Goal: Task Accomplishment & Management: Use online tool/utility

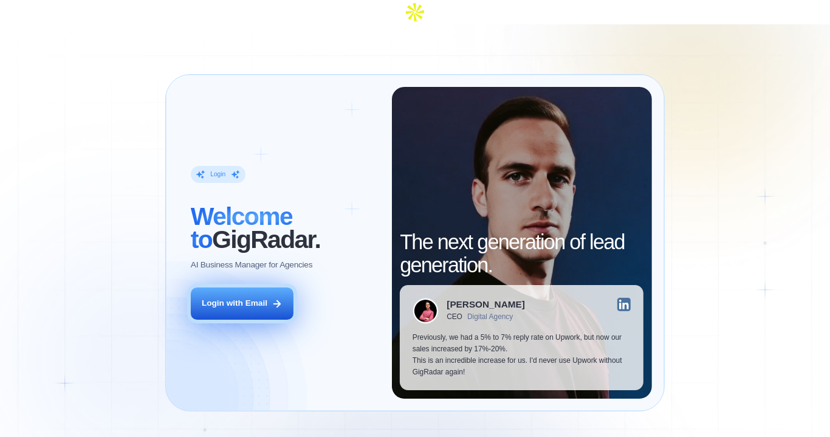
click at [248, 298] on div "Login with Email" at bounding box center [235, 304] width 66 height 12
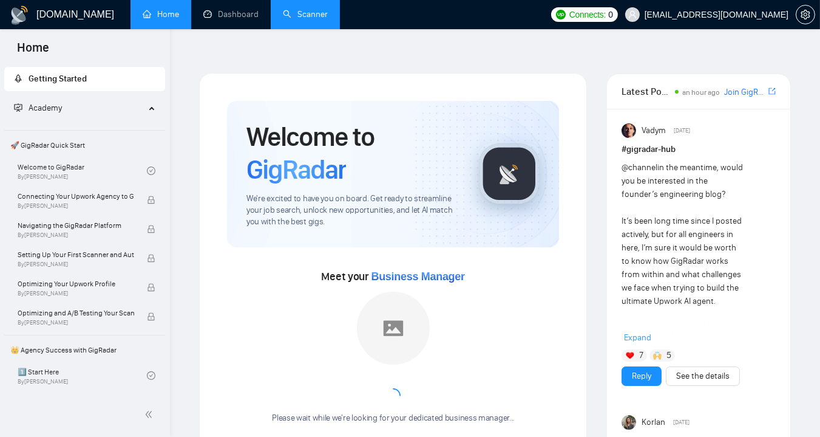
click at [305, 10] on link "Scanner" at bounding box center [305, 14] width 45 height 10
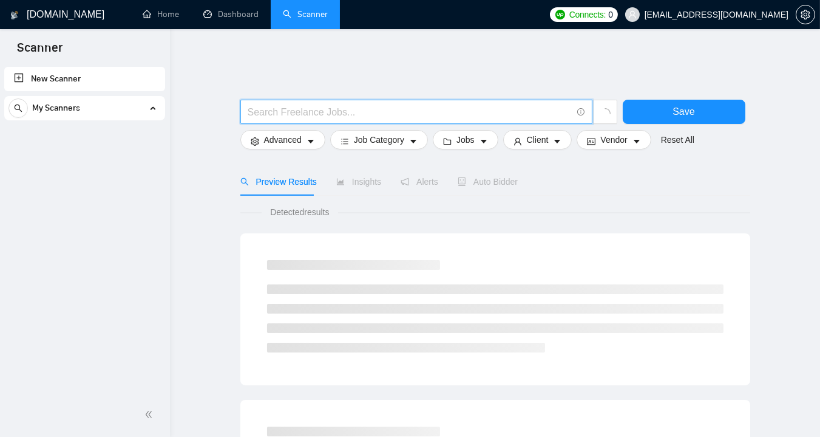
click at [367, 104] on input "text" at bounding box center [410, 111] width 324 height 15
type input "Retool"
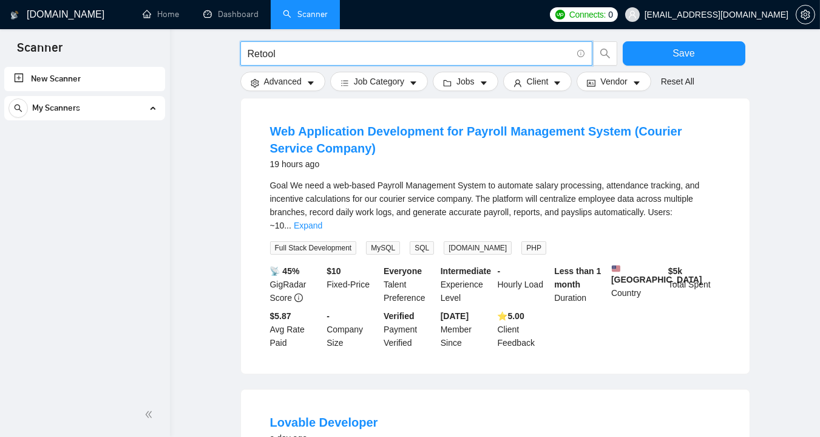
scroll to position [408, 0]
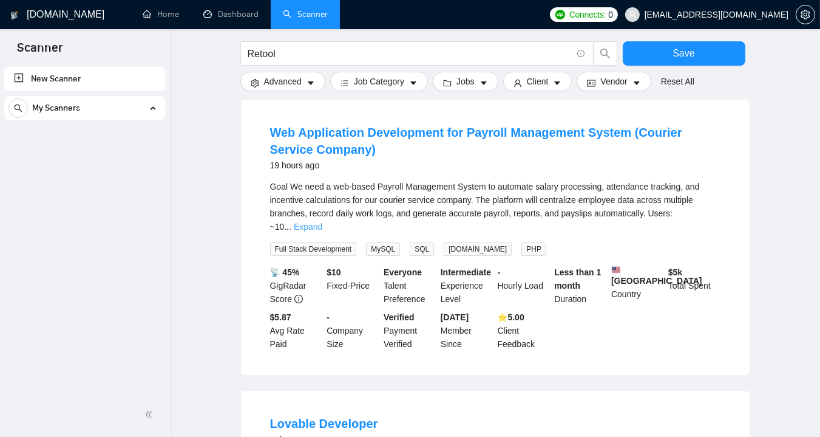
click at [322, 222] on link "Expand" at bounding box center [308, 227] width 29 height 10
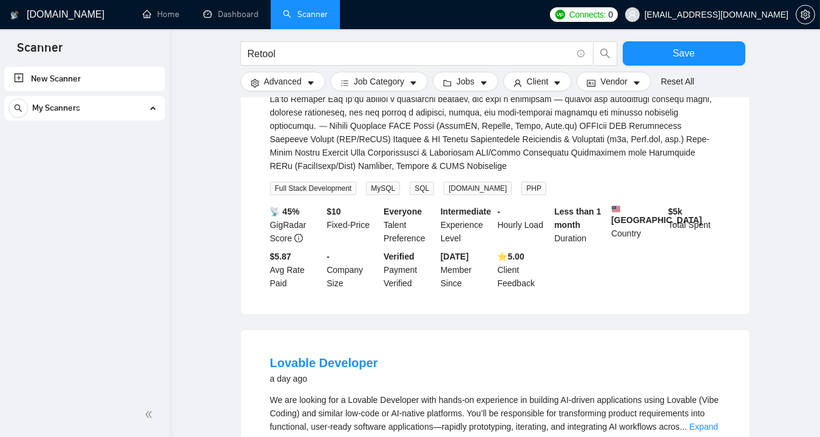
scroll to position [845, 0]
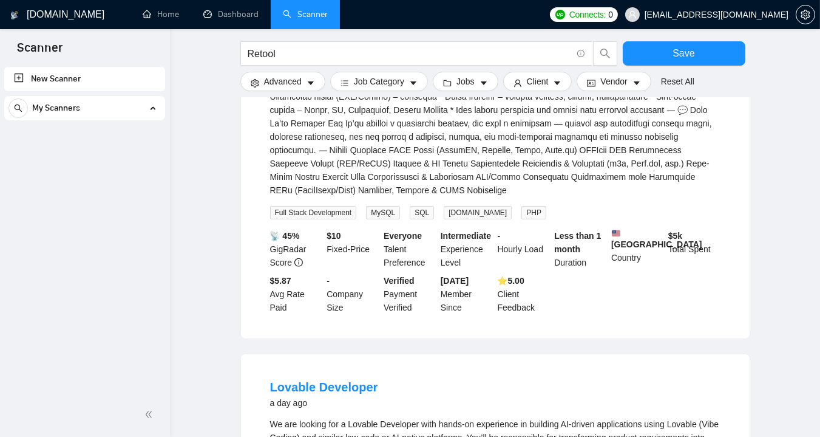
click at [588, 253] on div "📡 45% GigRadar Score $ 10 Fixed-Price Everyone Talent Preference Intermediate E…" at bounding box center [495, 271] width 455 height 85
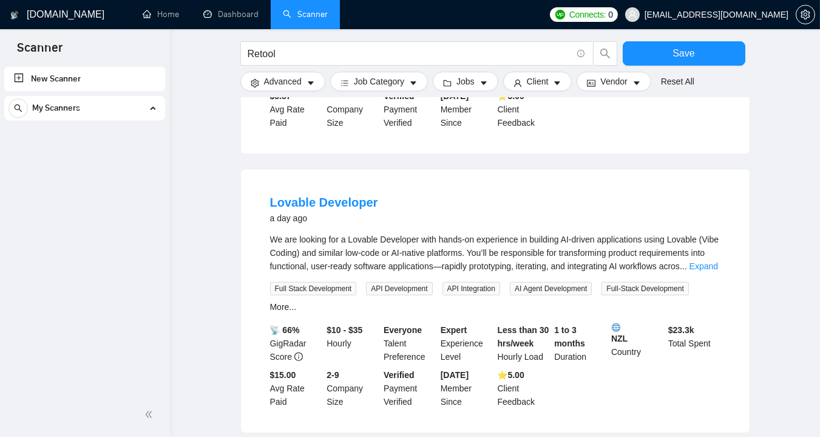
scroll to position [1030, 0]
click at [703, 261] on link "Expand" at bounding box center [704, 266] width 29 height 10
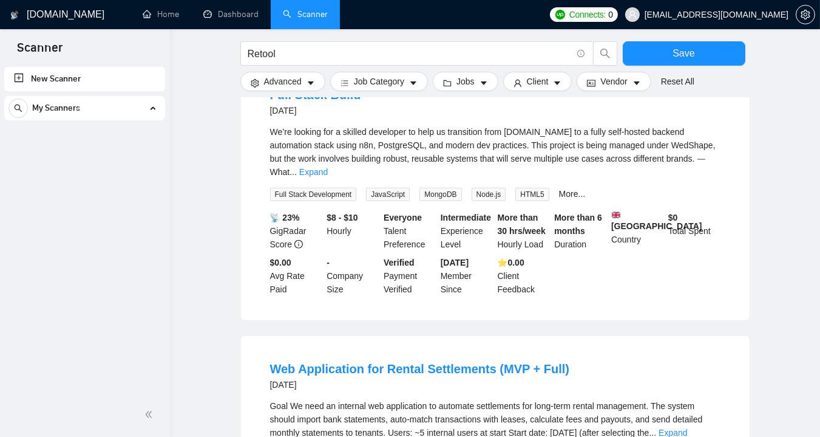
scroll to position [1569, 0]
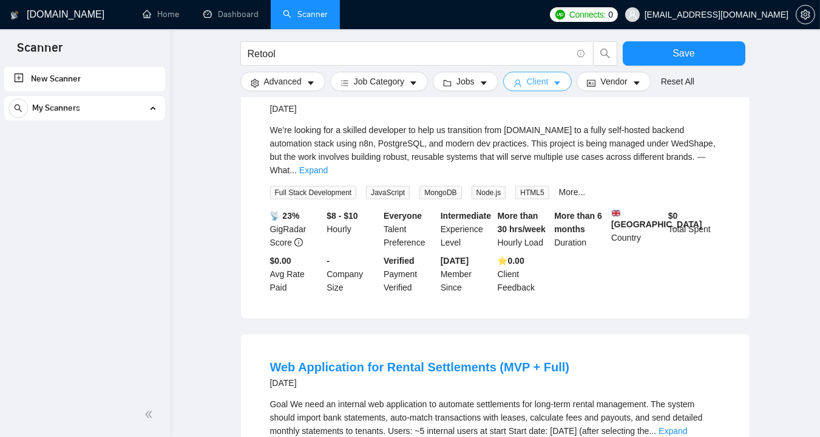
click at [545, 78] on button "Client" at bounding box center [537, 81] width 69 height 19
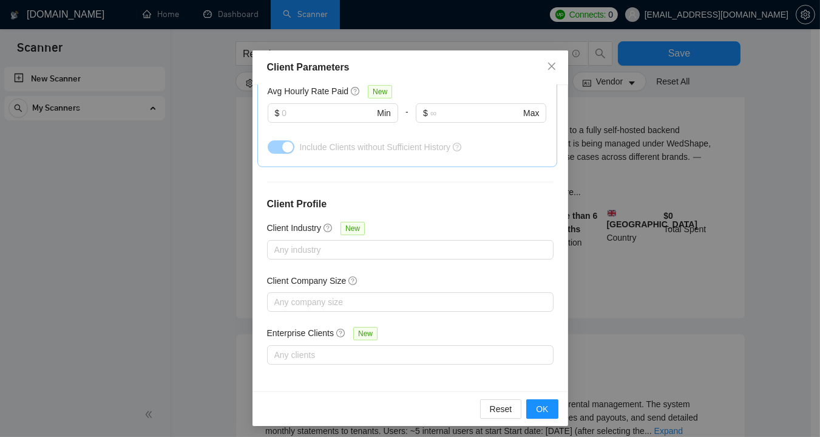
scroll to position [451, 0]
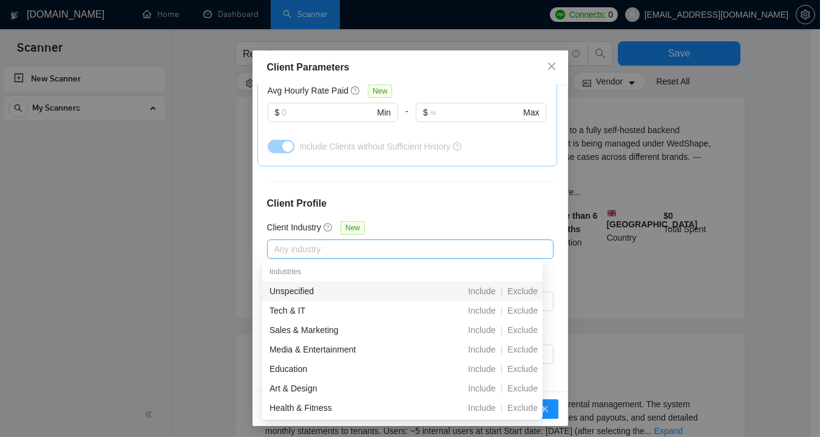
click at [383, 242] on div at bounding box center [404, 249] width 268 height 15
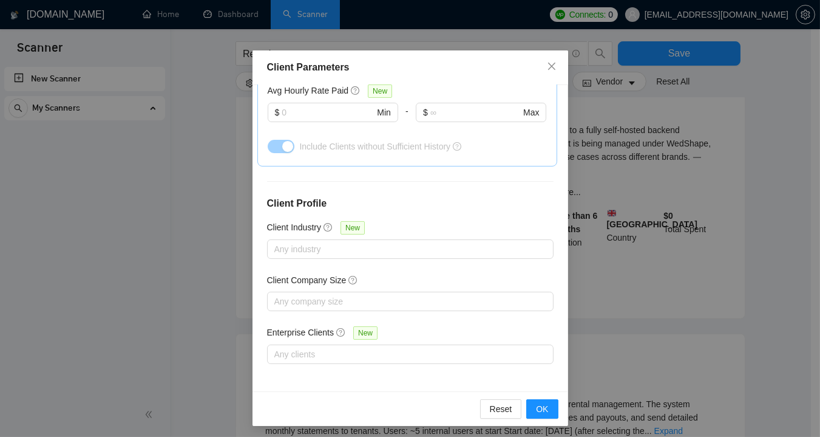
click at [426, 213] on div "Client Location Include Client Countries Select Exclude Client Countries Select…" at bounding box center [411, 237] width 316 height 305
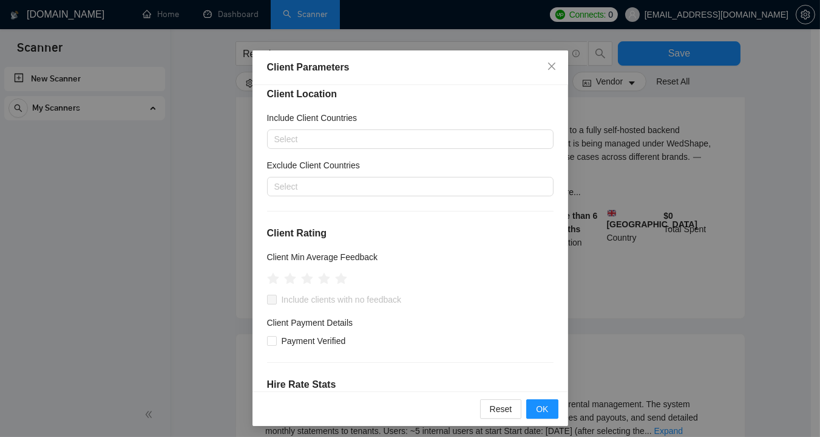
scroll to position [0, 0]
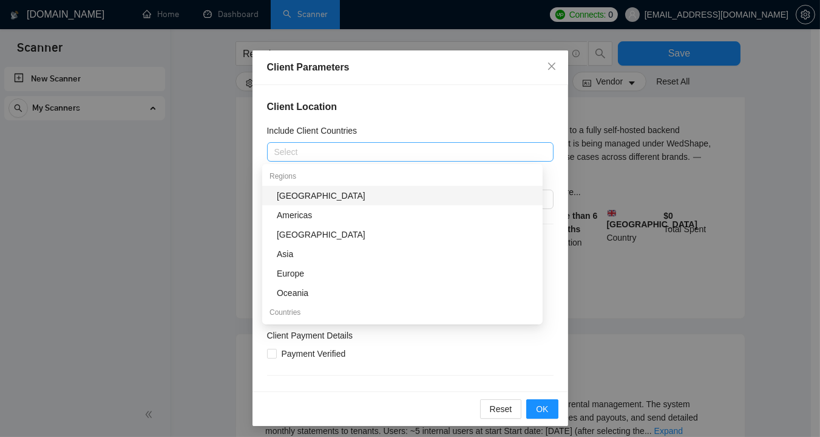
click at [445, 159] on div "Select" at bounding box center [410, 151] width 287 height 19
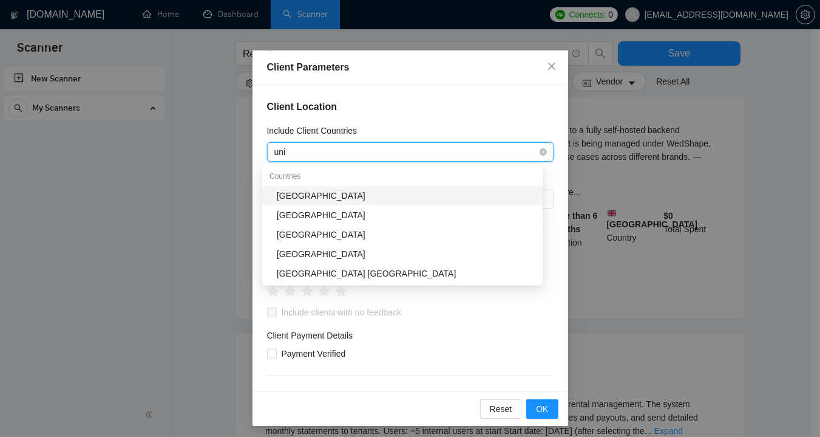
type input "unit"
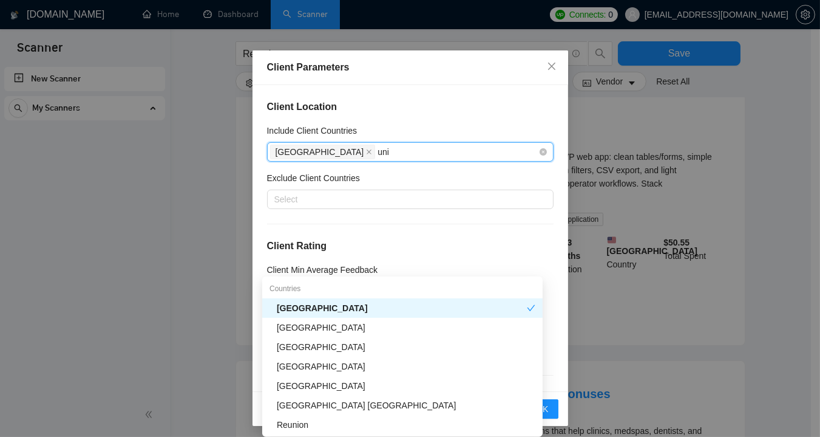
scroll to position [1265, 0]
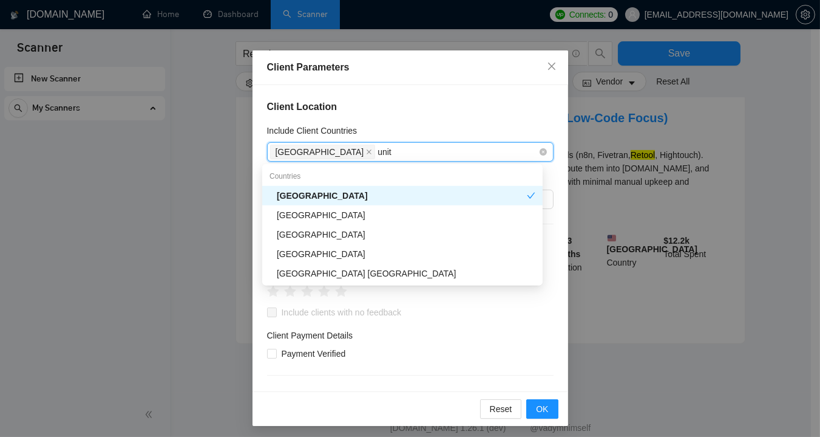
type input "unite"
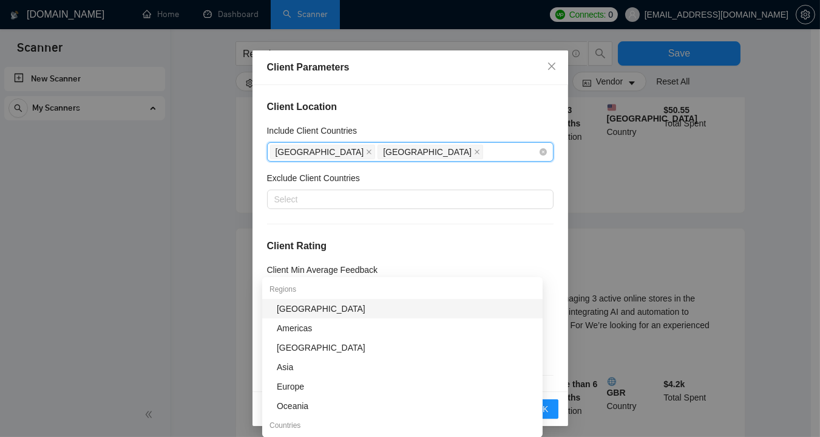
scroll to position [1282, 0]
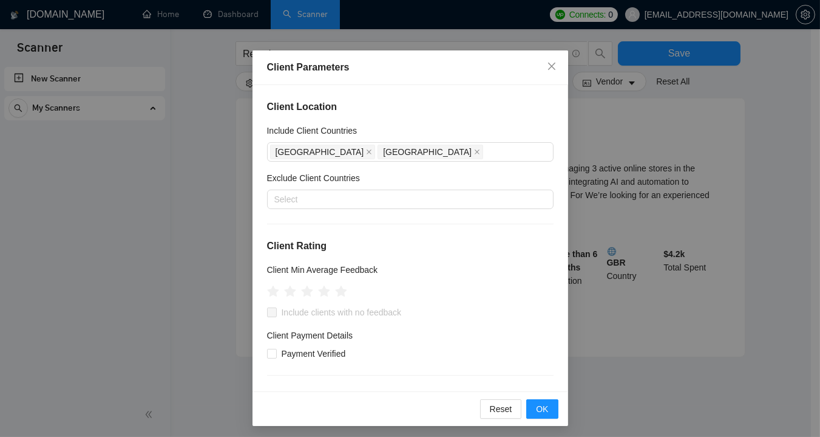
click at [514, 122] on div "Client Location Include Client Countries United States United Kingdom Exclude C…" at bounding box center [411, 237] width 316 height 305
click at [477, 151] on div "United States United Kingdom" at bounding box center [404, 151] width 268 height 17
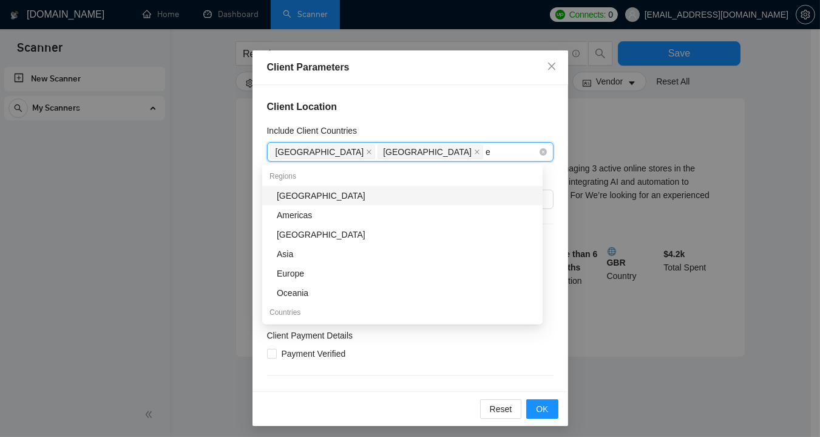
type input "eu"
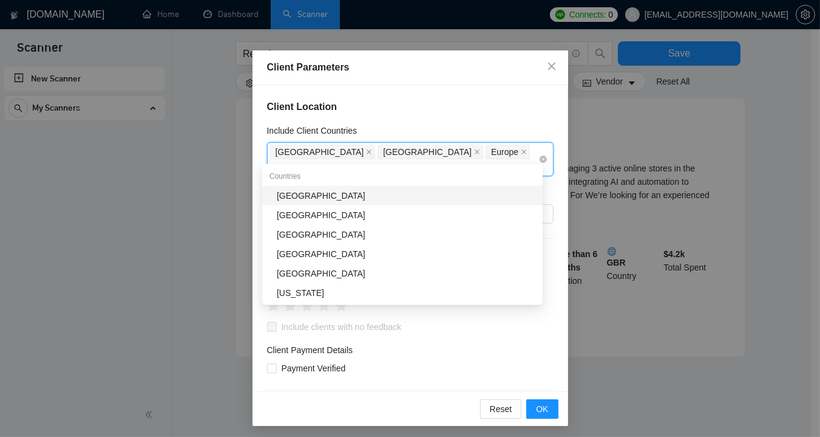
type input "aus"
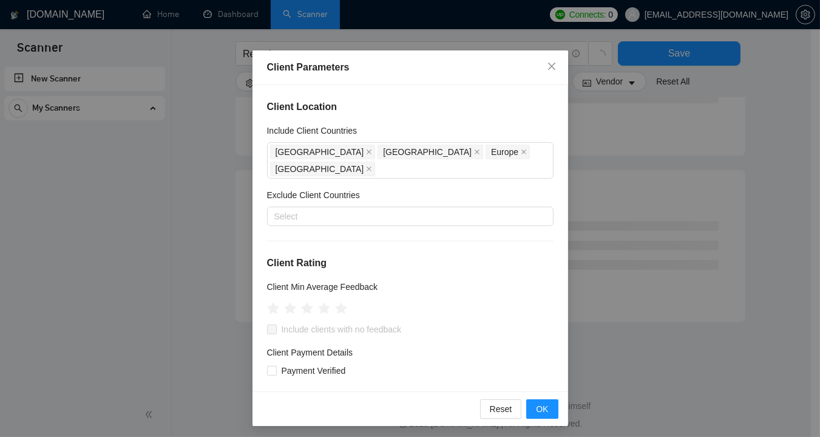
scroll to position [728, 0]
click at [511, 134] on div "Include Client Countries" at bounding box center [410, 133] width 287 height 18
click at [541, 404] on span "OK" at bounding box center [542, 408] width 12 height 13
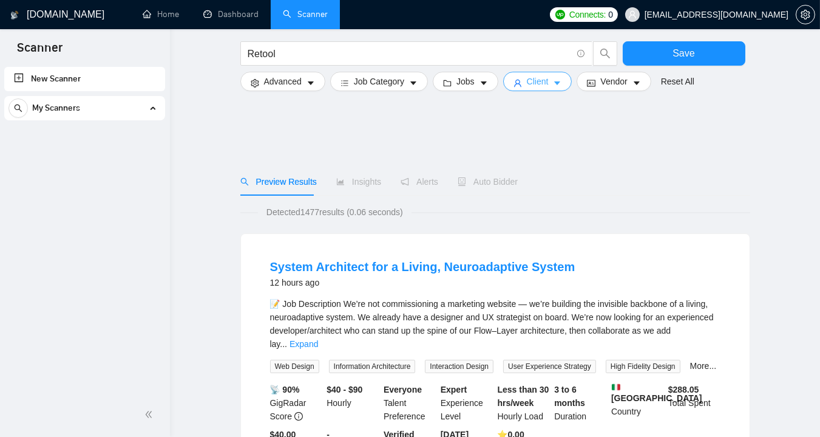
scroll to position [74, 0]
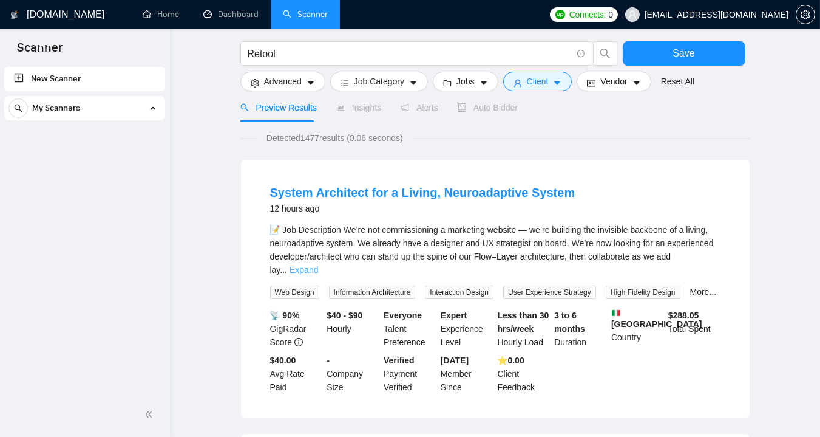
click at [318, 265] on link "Expand" at bounding box center [304, 270] width 29 height 10
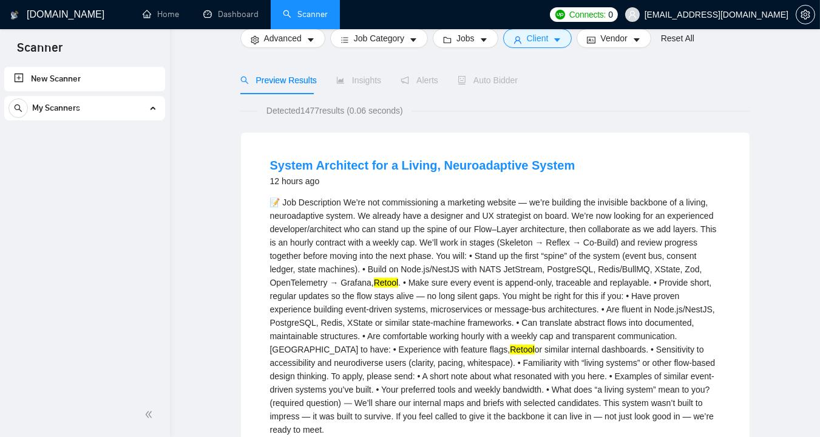
scroll to position [0, 0]
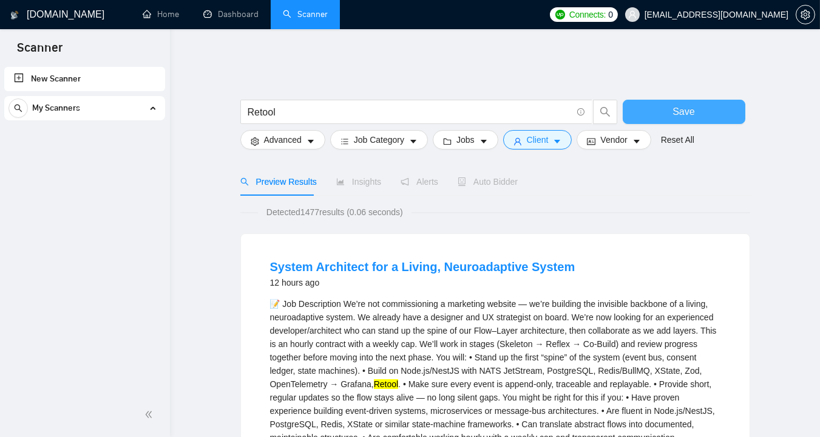
click at [694, 100] on button "Save" at bounding box center [684, 112] width 123 height 24
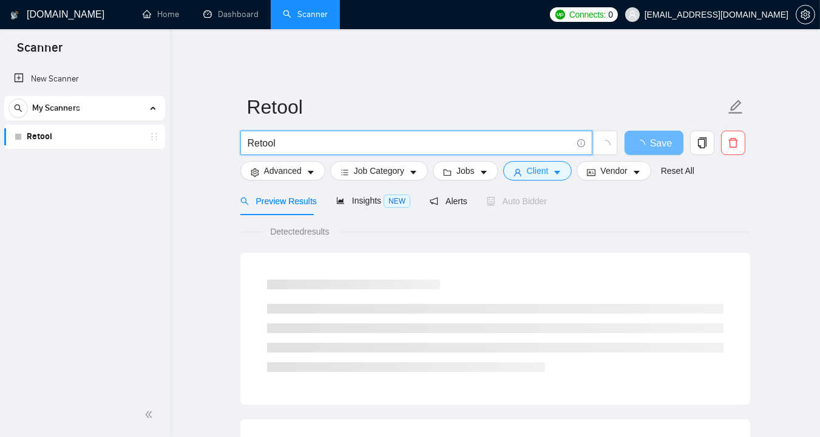
click at [366, 135] on input "Retool" at bounding box center [410, 142] width 324 height 15
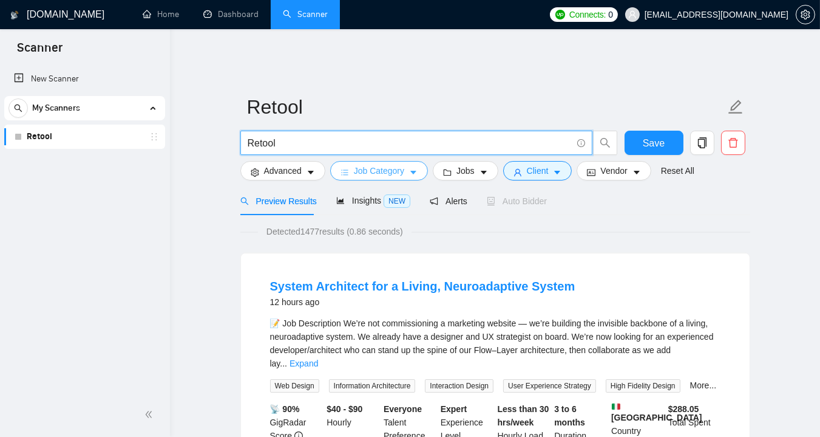
click at [387, 165] on span "Job Category" at bounding box center [379, 170] width 50 height 13
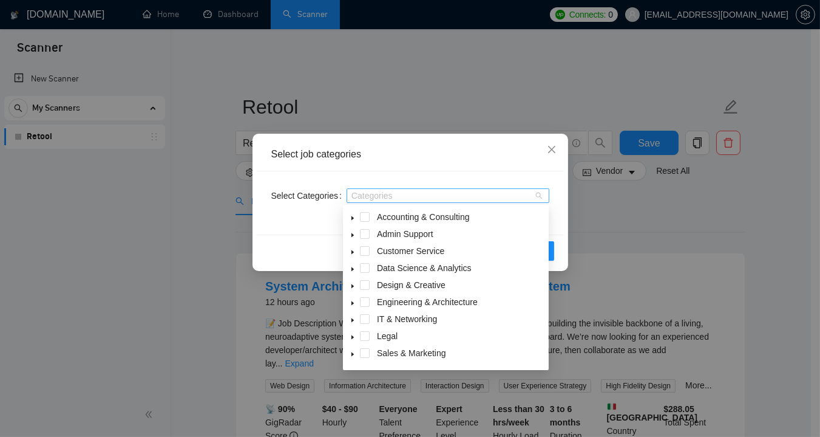
click at [471, 200] on div at bounding box center [442, 196] width 185 height 10
click at [550, 146] on icon "close" at bounding box center [552, 150] width 10 height 10
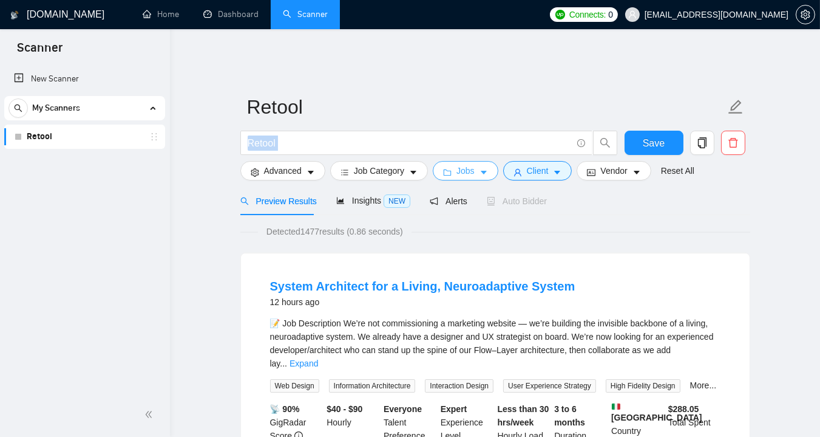
drag, startPoint x: 550, startPoint y: 146, endPoint x: 451, endPoint y: 163, distance: 99.9
click at [451, 163] on form "Retool Retool Save Advanced Job Category Jobs Client Vendor Reset All" at bounding box center [495, 136] width 510 height 99
click at [451, 163] on button "Jobs" at bounding box center [466, 170] width 66 height 19
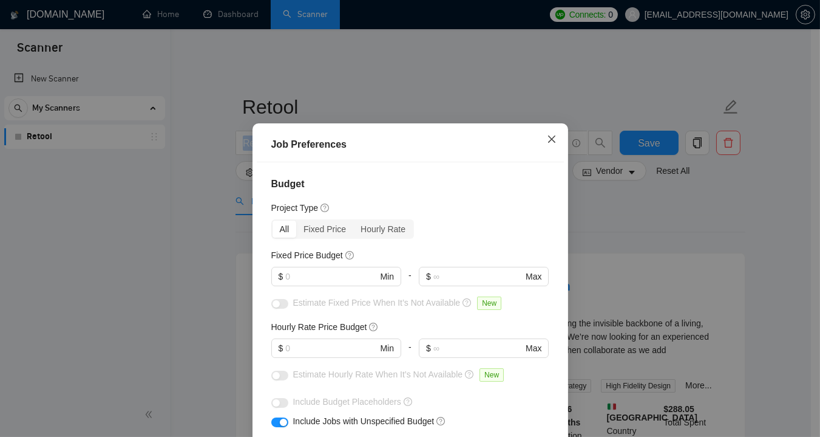
click at [547, 141] on icon "close" at bounding box center [552, 139] width 10 height 10
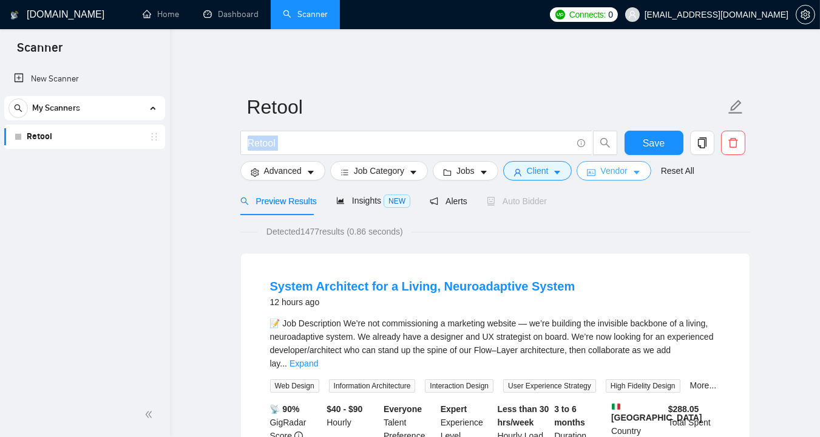
click at [611, 164] on span "Vendor" at bounding box center [614, 170] width 27 height 13
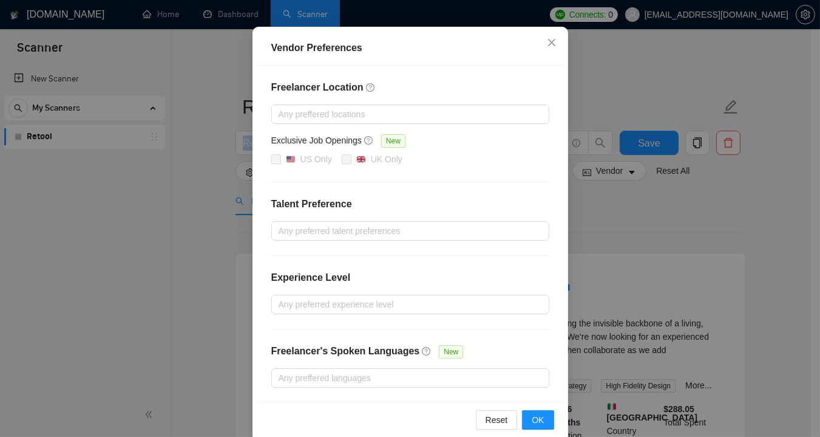
scroll to position [114, 0]
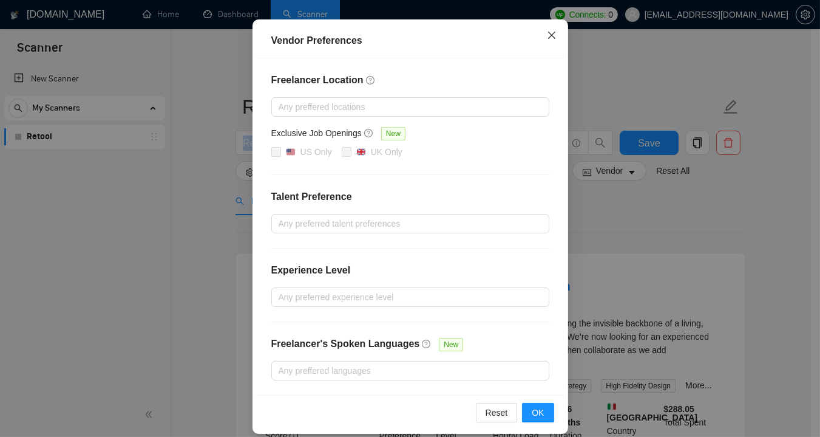
click at [542, 34] on span "Close" at bounding box center [552, 35] width 33 height 33
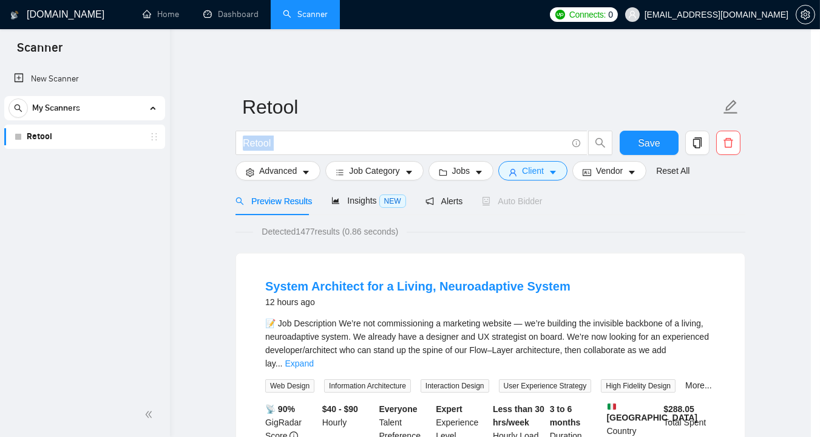
scroll to position [64, 0]
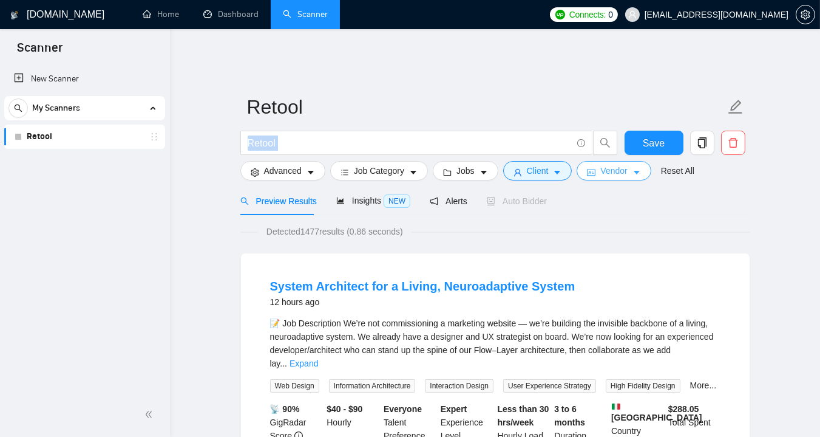
click at [628, 161] on button "Vendor" at bounding box center [614, 170] width 74 height 19
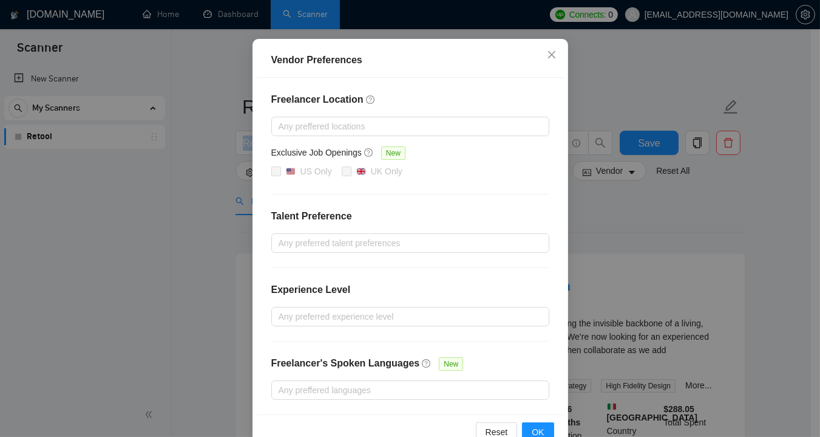
scroll to position [104, 0]
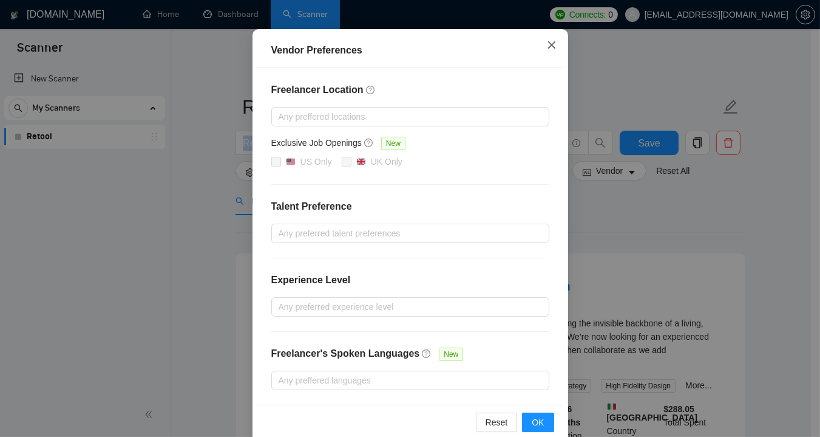
click at [548, 43] on icon "close" at bounding box center [551, 44] width 7 height 7
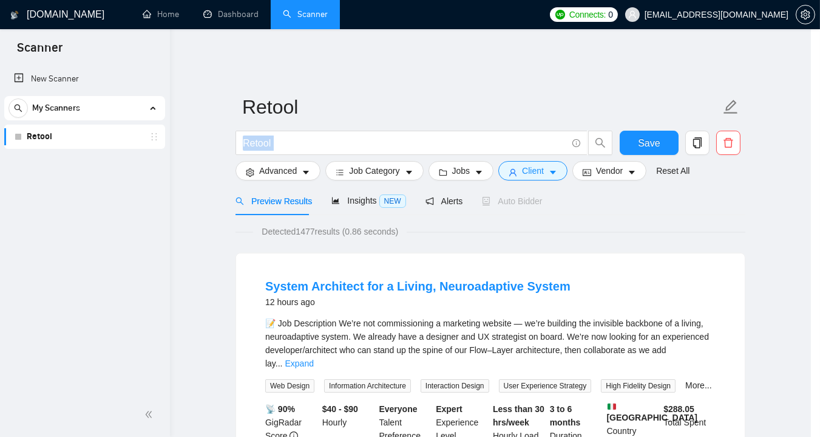
scroll to position [64, 0]
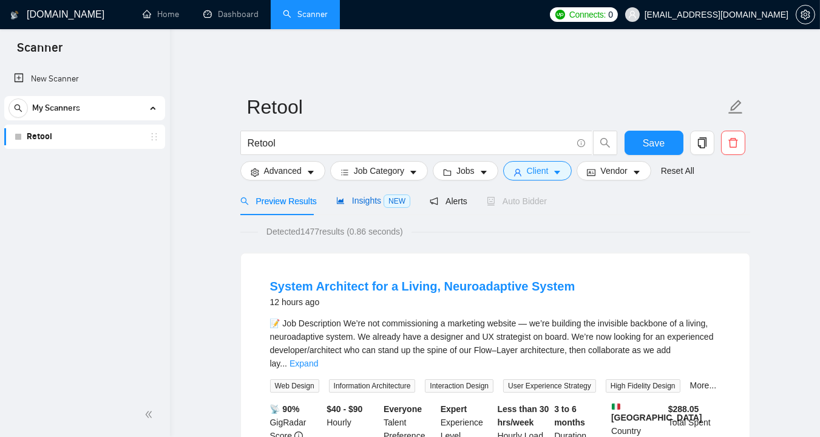
click at [380, 196] on span "Insights NEW" at bounding box center [373, 201] width 74 height 10
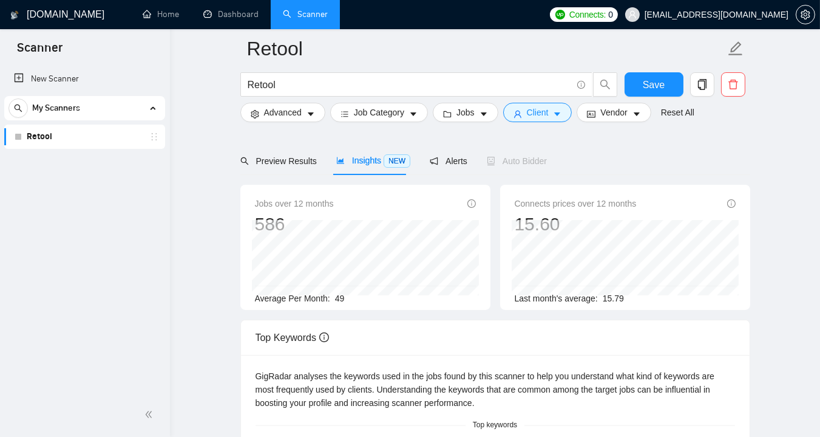
scroll to position [43, 0]
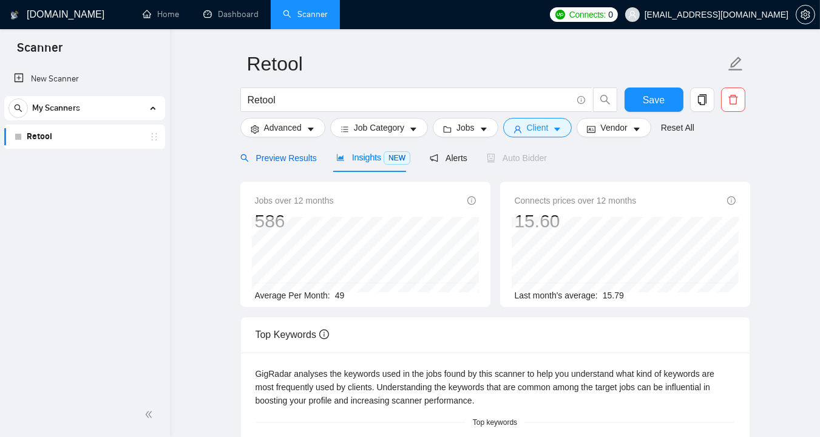
click at [291, 153] on span "Preview Results" at bounding box center [278, 158] width 77 height 10
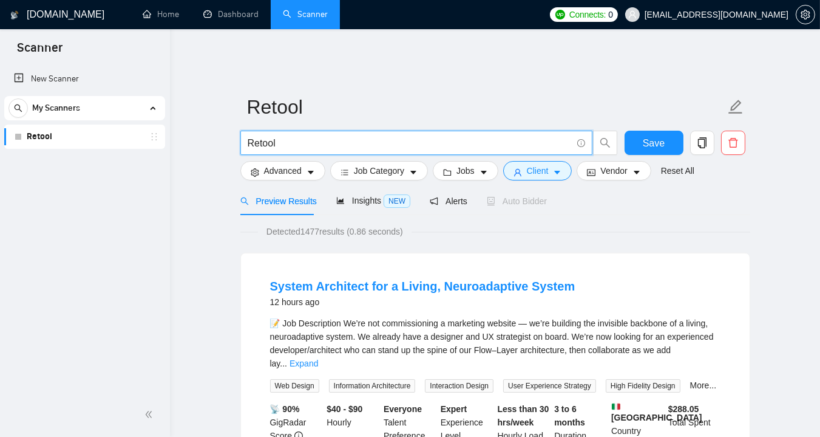
click at [459, 140] on input "Retool" at bounding box center [410, 142] width 324 height 15
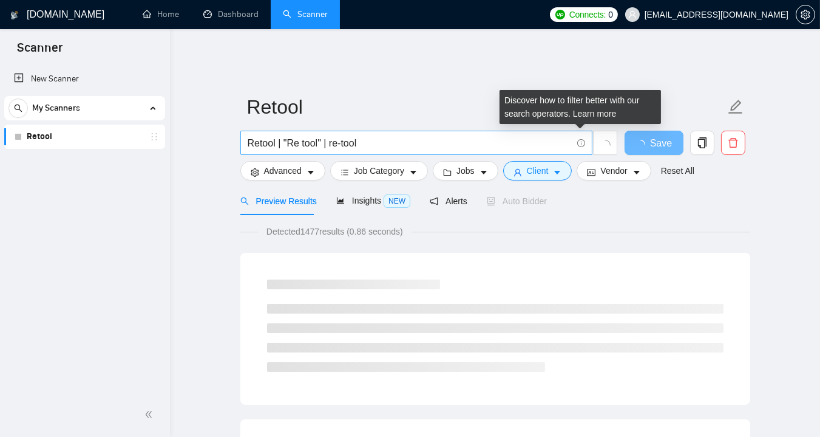
click at [581, 141] on icon "info-circle" at bounding box center [581, 143] width 1 height 4
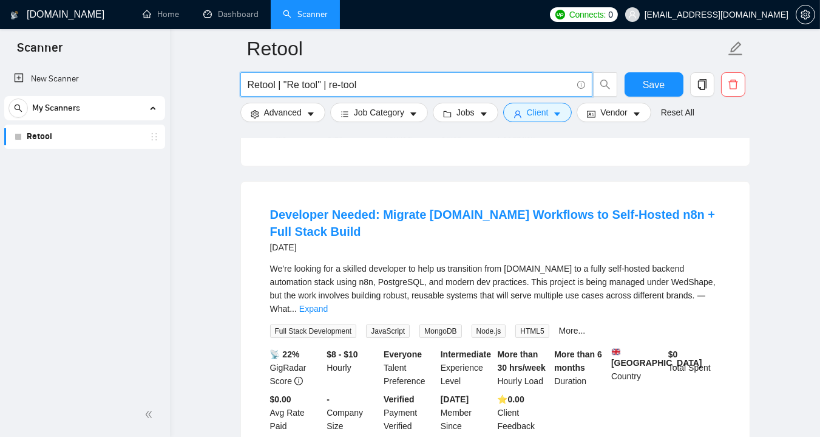
scroll to position [653, 0]
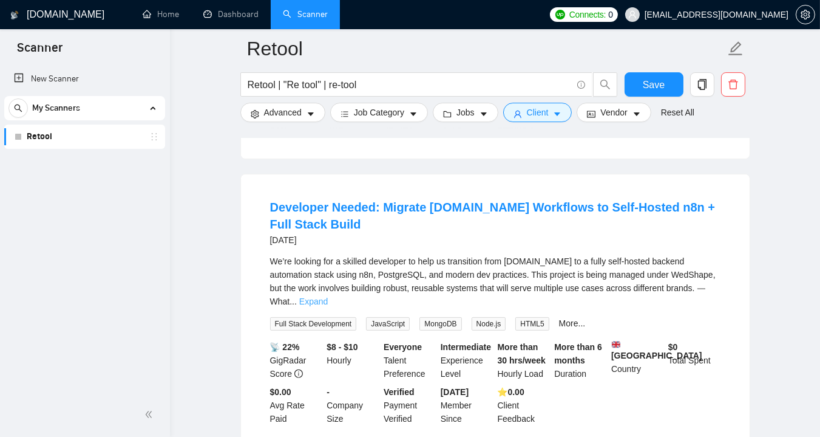
click at [328, 296] on link "Expand" at bounding box center [313, 301] width 29 height 10
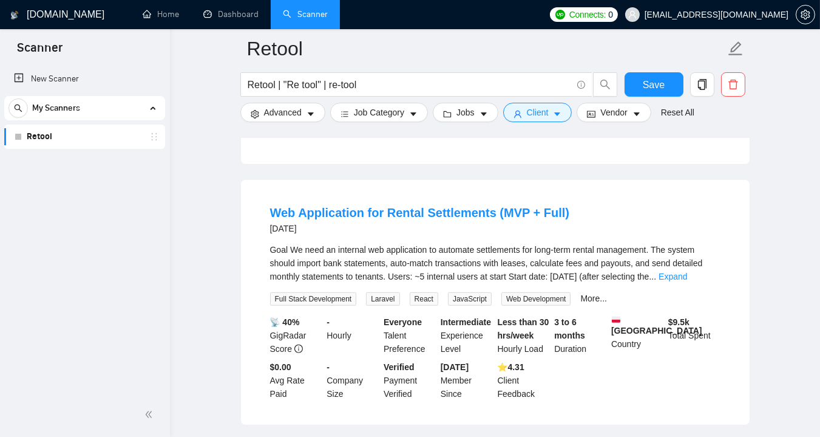
scroll to position [1100, 0]
click at [687, 270] on link "Expand" at bounding box center [673, 275] width 29 height 10
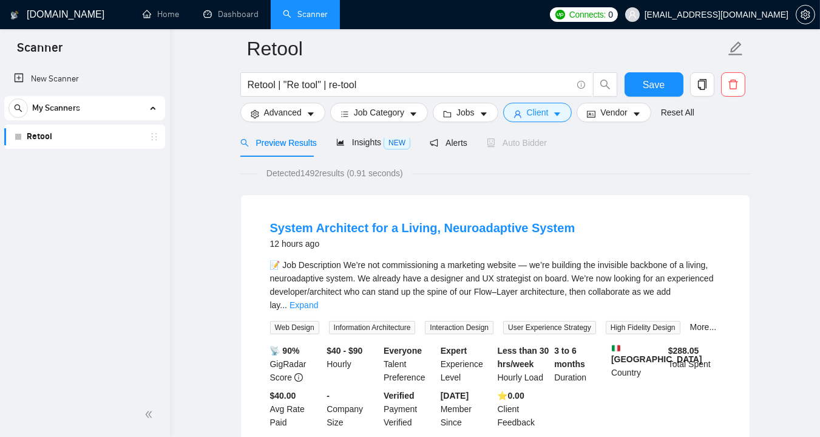
scroll to position [69, 0]
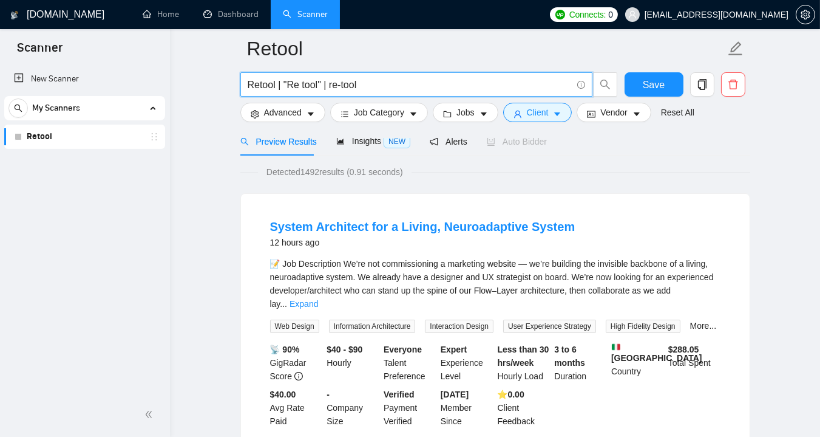
click at [465, 91] on input "Retool | "Re tool" | re-tool" at bounding box center [410, 84] width 324 height 15
drag, startPoint x: 465, startPoint y: 91, endPoint x: 277, endPoint y: 88, distance: 187.7
click at [277, 88] on input "Retool | "Re tool" | re-tool" at bounding box center [410, 84] width 324 height 15
type input "Retool"
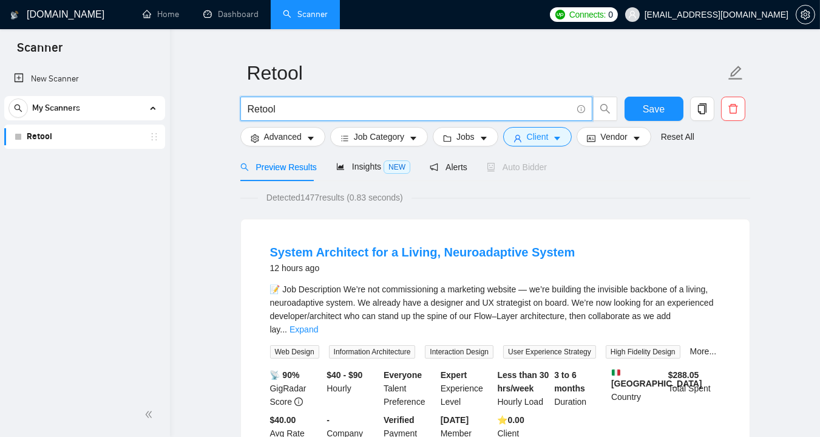
scroll to position [34, 0]
click at [86, 142] on link "Retool" at bounding box center [84, 136] width 115 height 24
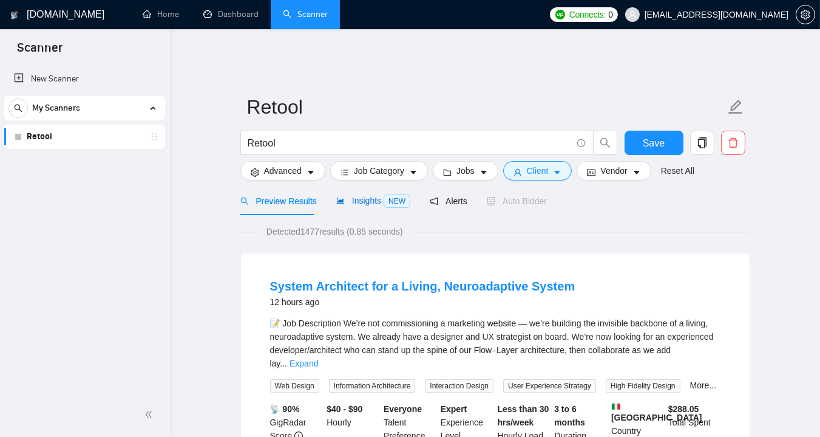
click at [386, 198] on span "NEW" at bounding box center [397, 200] width 27 height 13
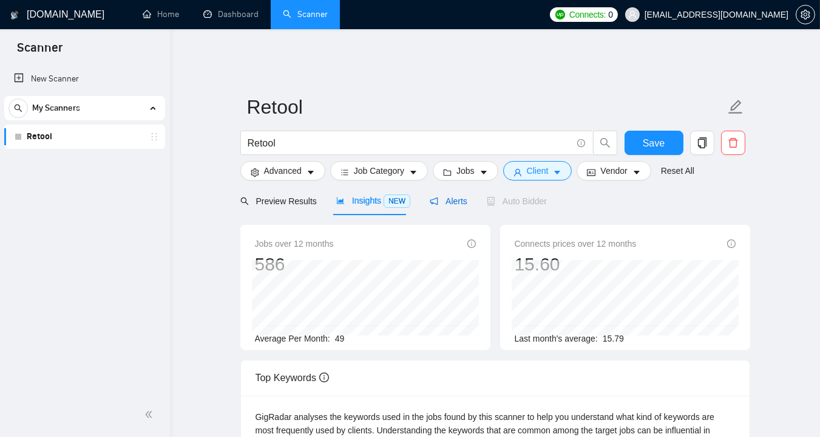
click at [440, 196] on span "Alerts" at bounding box center [449, 201] width 38 height 10
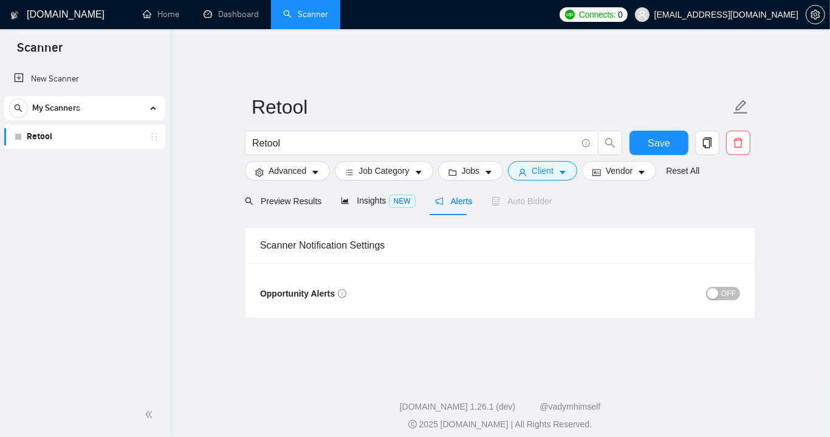
click at [718, 288] on div "button" at bounding box center [712, 293] width 11 height 11
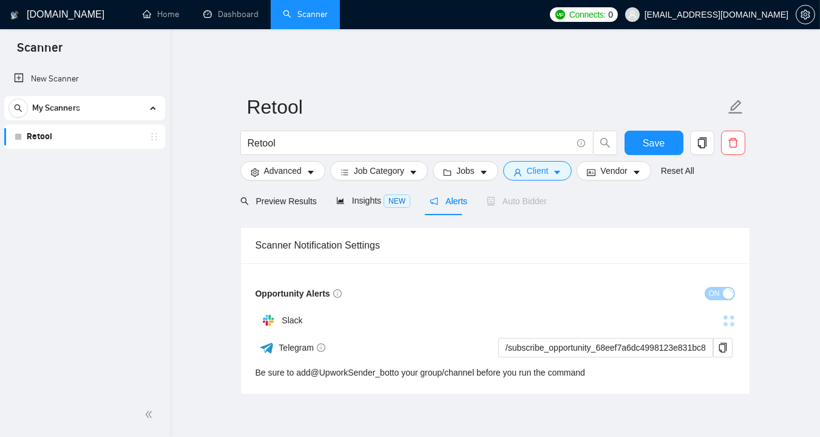
scroll to position [41, 0]
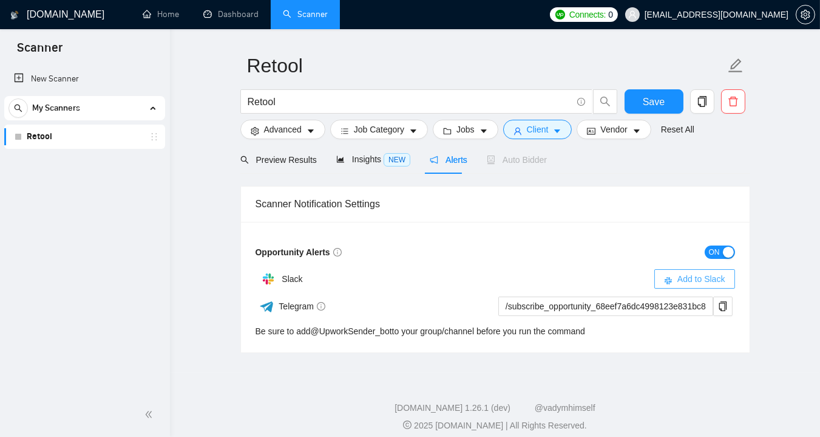
click at [703, 272] on span "Add to Slack" at bounding box center [702, 278] width 48 height 13
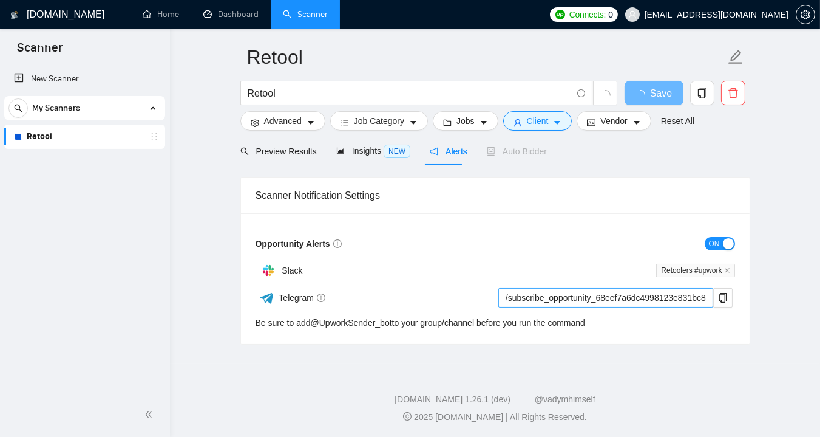
scroll to position [41, 0]
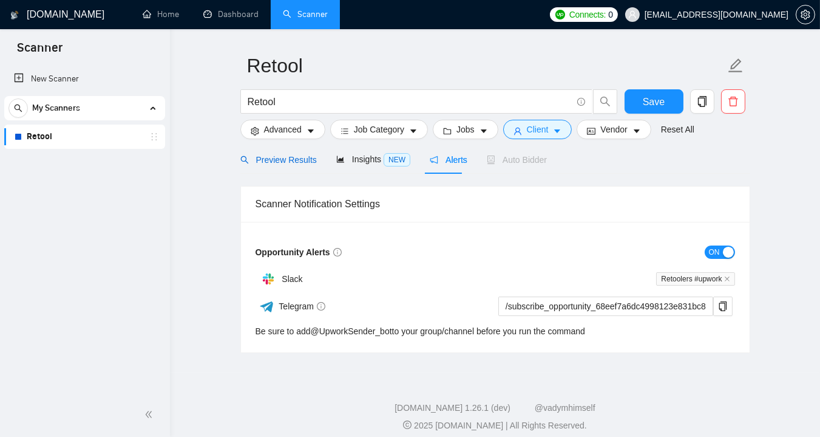
click at [301, 157] on div "Preview Results" at bounding box center [278, 159] width 77 height 13
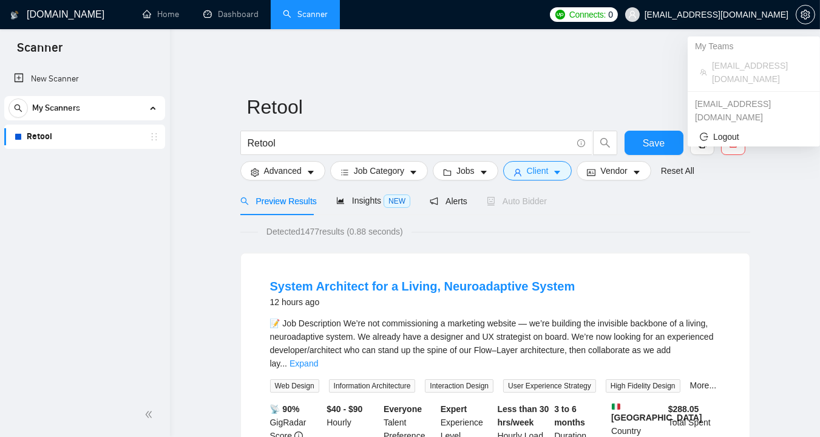
click at [717, 15] on span "[EMAIL_ADDRESS][DOMAIN_NAME]" at bounding box center [717, 15] width 144 height 0
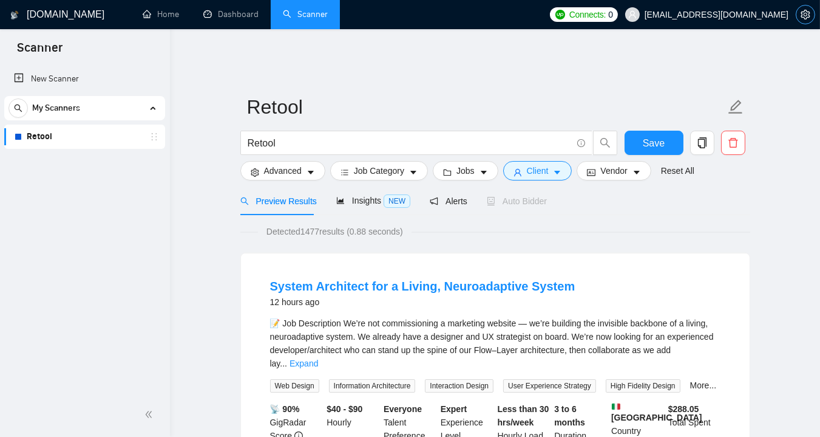
click at [799, 13] on span "setting" at bounding box center [806, 15] width 18 height 10
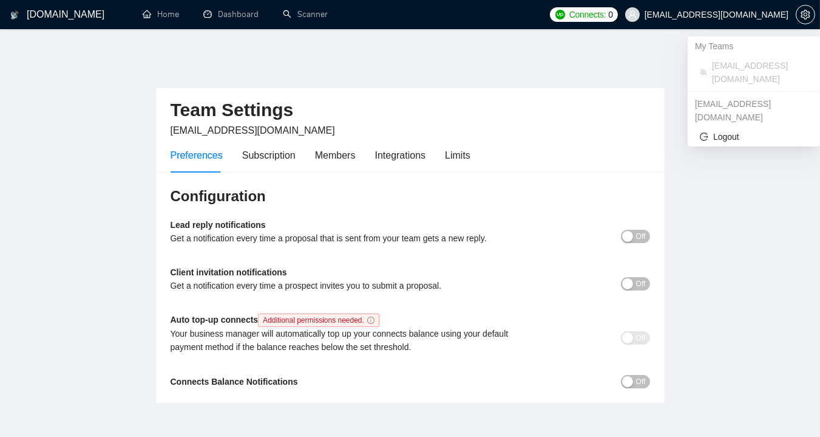
click at [755, 15] on span "[EMAIL_ADDRESS][DOMAIN_NAME]" at bounding box center [717, 15] width 144 height 0
